Goal: Information Seeking & Learning: Learn about a topic

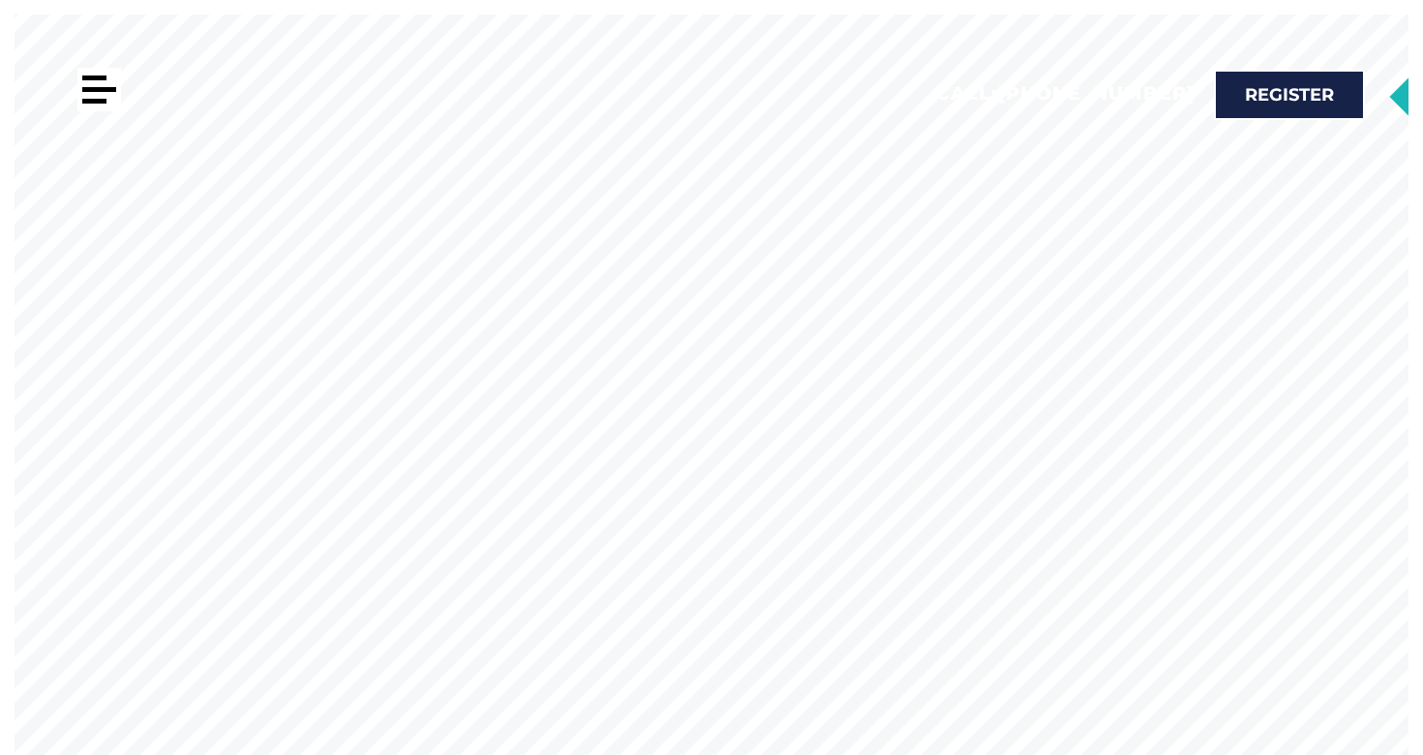
click at [79, 69] on div at bounding box center [99, 90] width 44 height 44
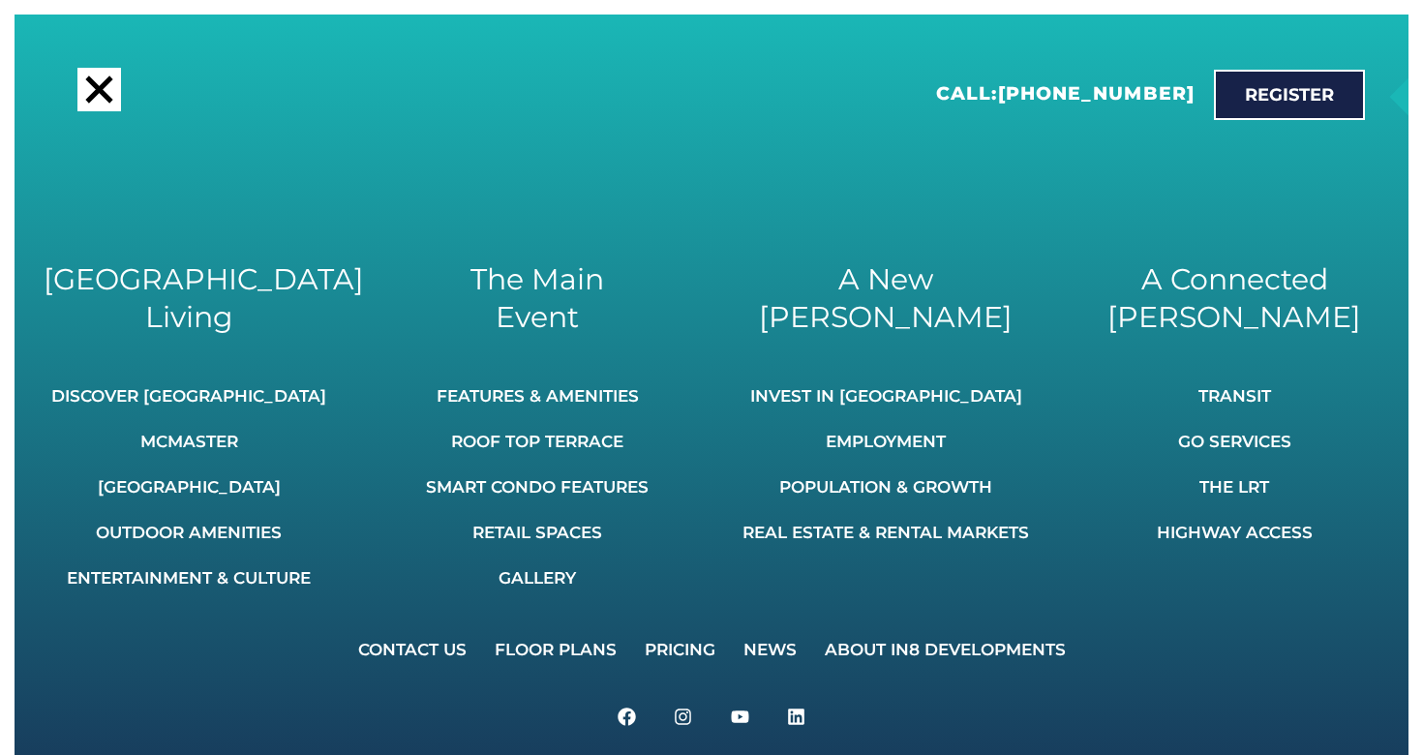
click at [106, 98] on div at bounding box center [98, 89] width 27 height 27
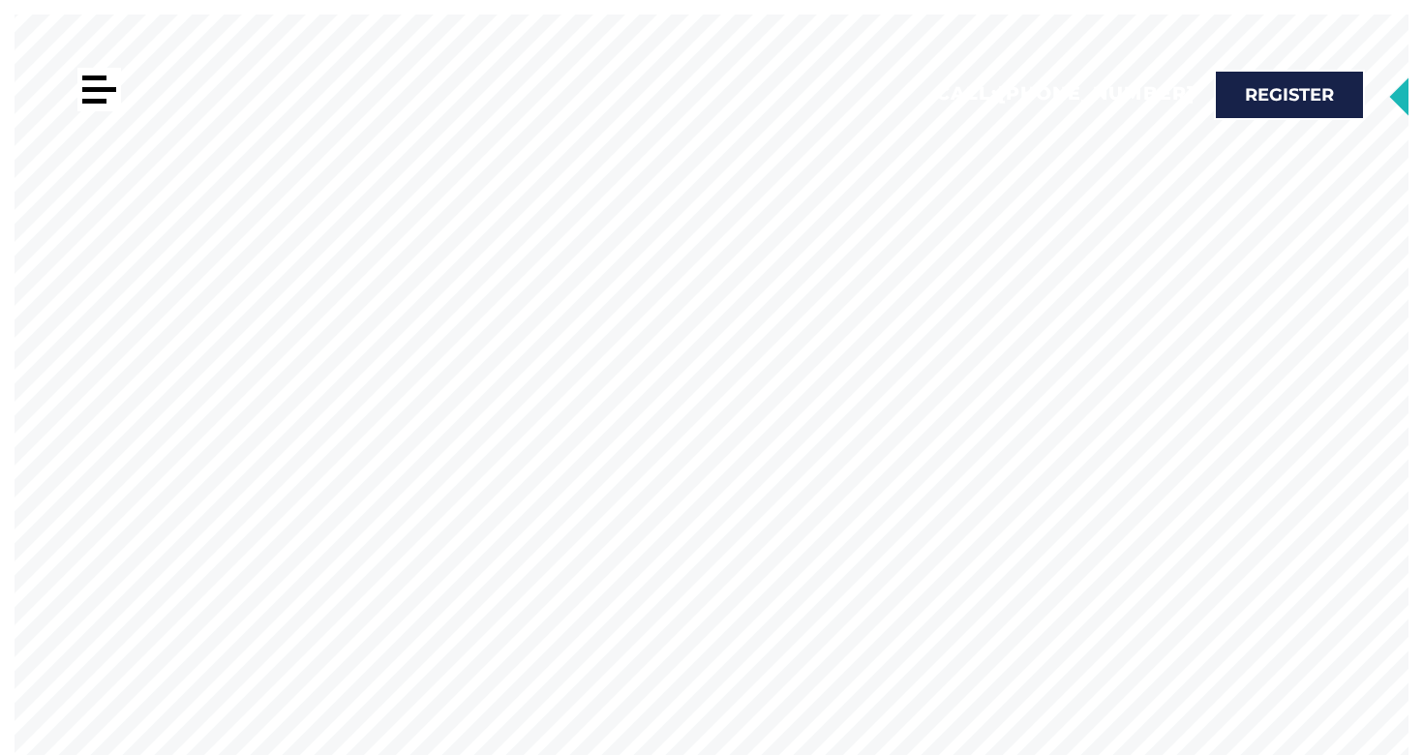
click at [108, 89] on div at bounding box center [99, 89] width 34 height 5
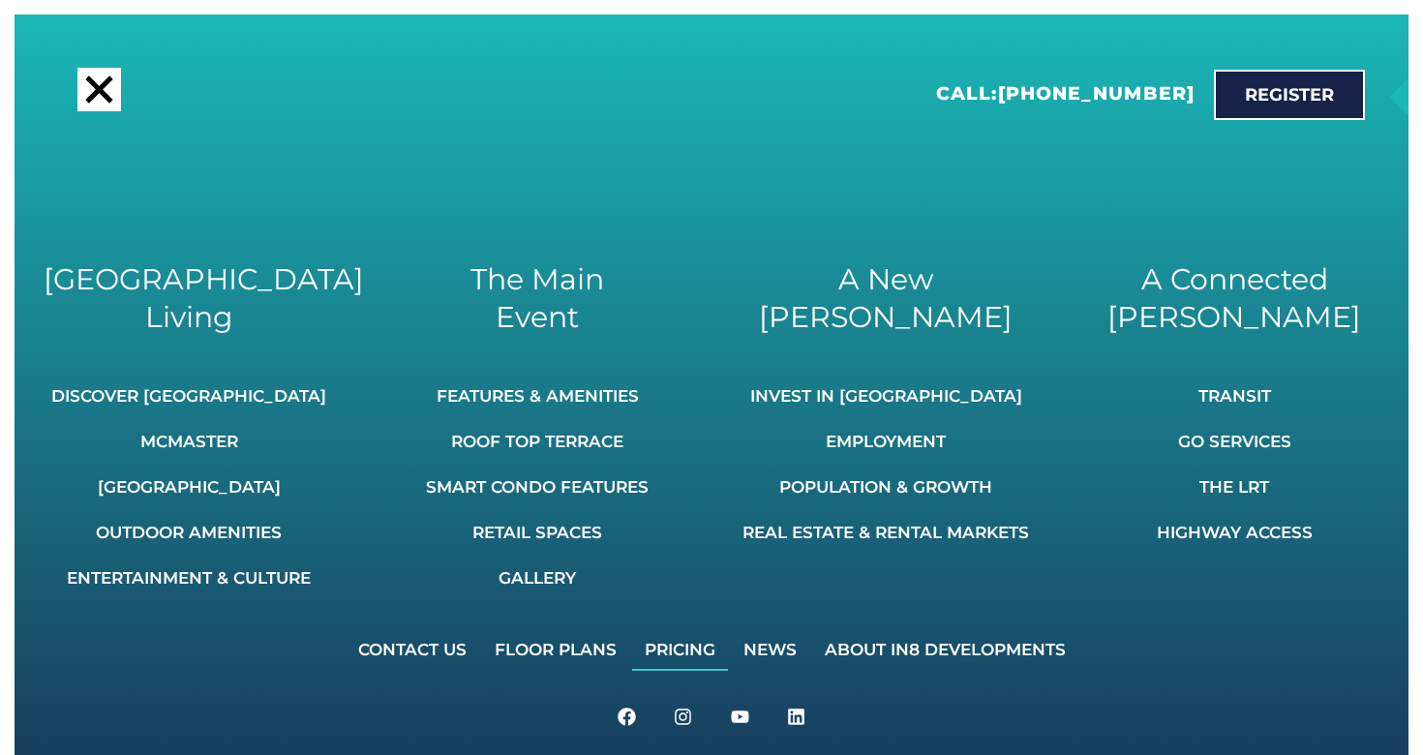
click at [696, 645] on link "Pricing" at bounding box center [680, 649] width 96 height 43
